Goal: Understand process/instructions: Learn how to perform a task or action

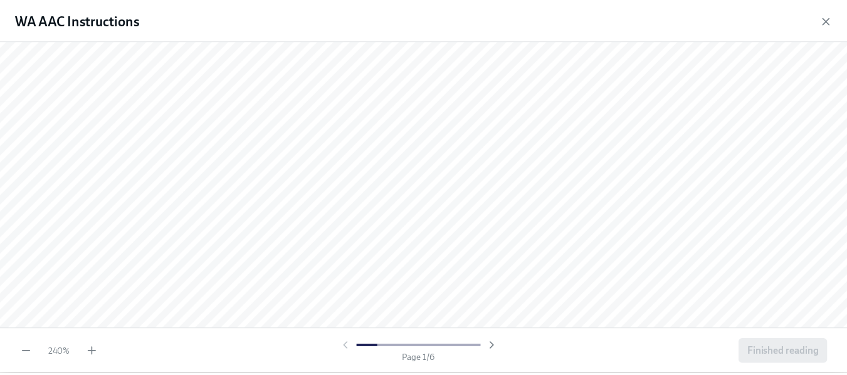
scroll to position [133, 0]
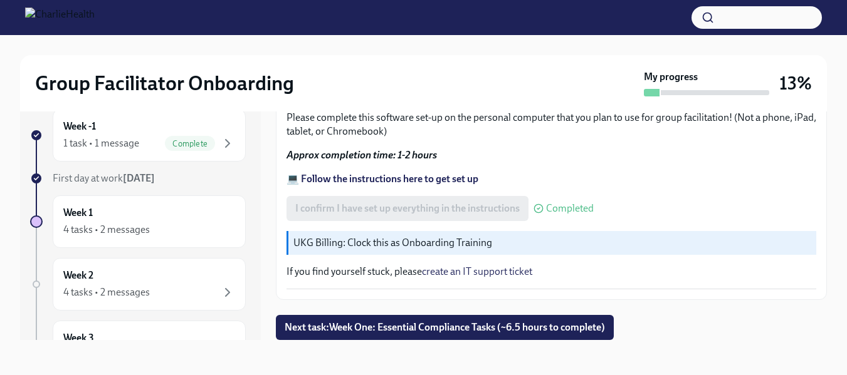
scroll to position [1114, 0]
click at [486, 336] on button "Next task : Week One: Essential Compliance Tasks (~6.5 hours to complete)" at bounding box center [445, 327] width 338 height 25
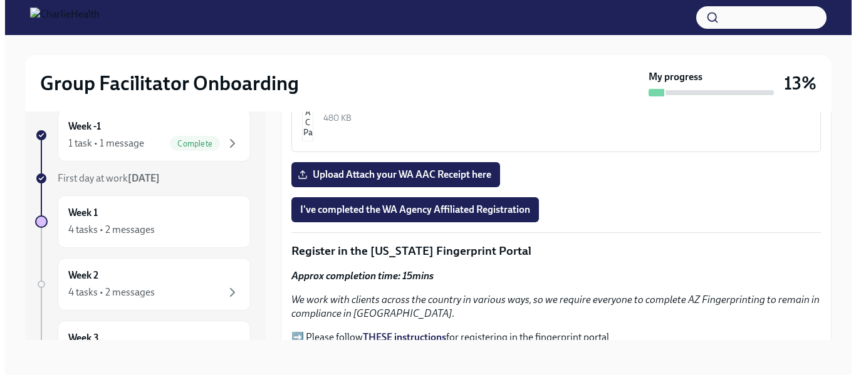
scroll to position [1513, 0]
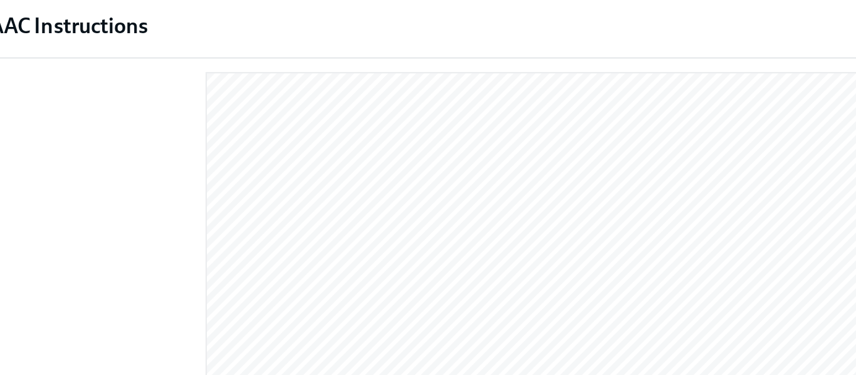
scroll to position [0, 0]
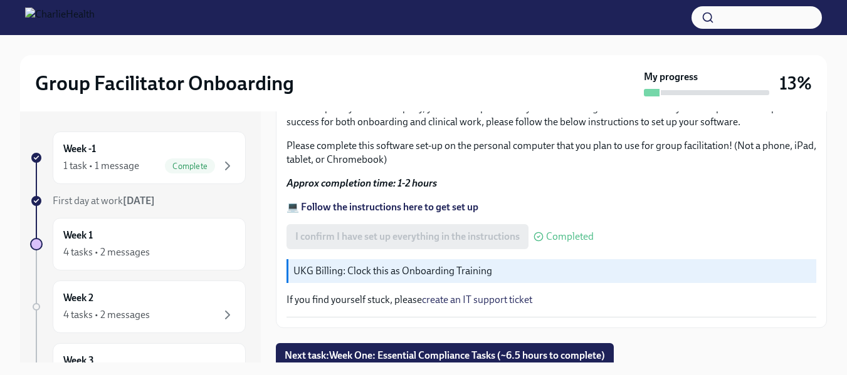
scroll to position [23, 0]
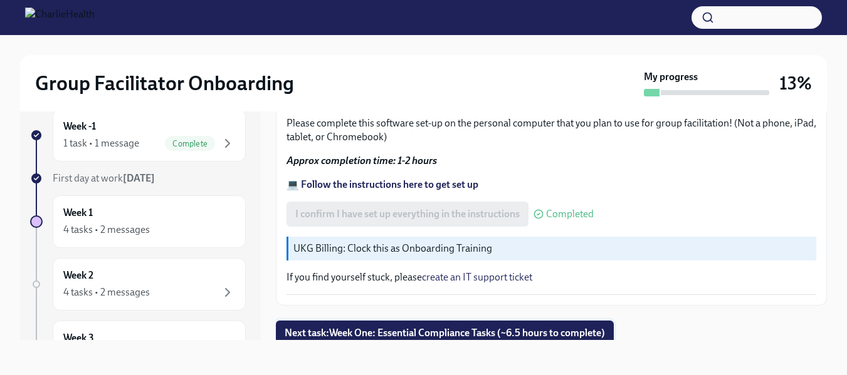
click at [488, 335] on button "Next task : Week One: Essential Compliance Tasks (~6.5 hours to complete)" at bounding box center [445, 333] width 338 height 25
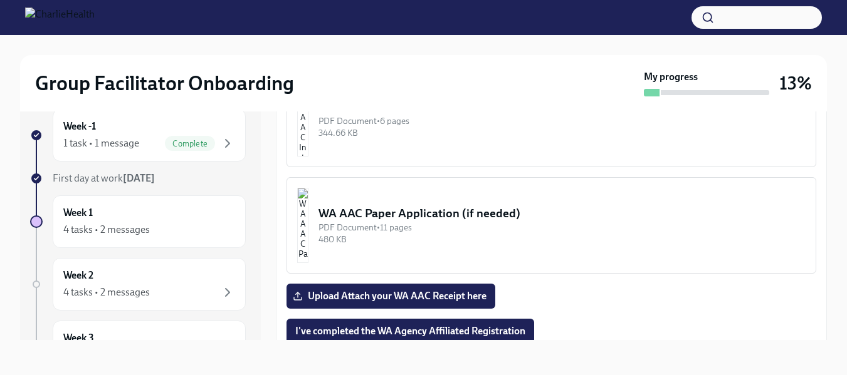
scroll to position [1077, 0]
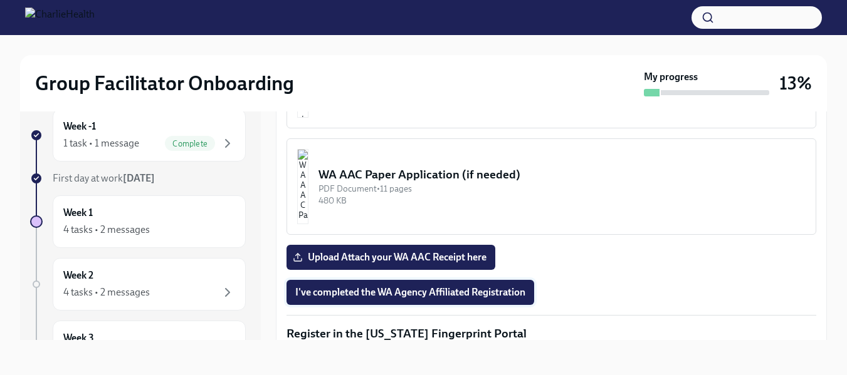
click at [459, 290] on span "I've completed the WA Agency Affiliated Registration" at bounding box center [410, 292] width 230 height 13
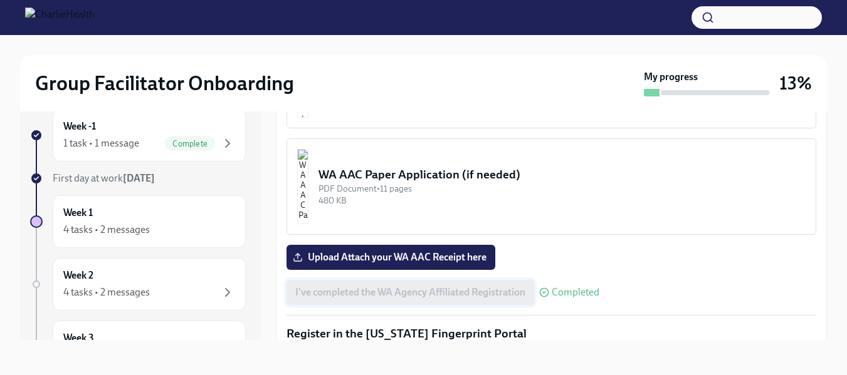
click at [459, 290] on div "I've completed the WA Agency Affiliated Registration Completed" at bounding box center [551, 292] width 530 height 25
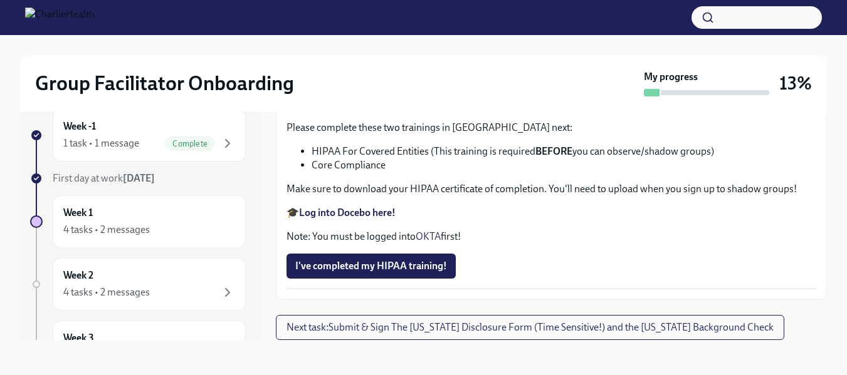
scroll to position [3057, 0]
